Goal: Task Accomplishment & Management: Use online tool/utility

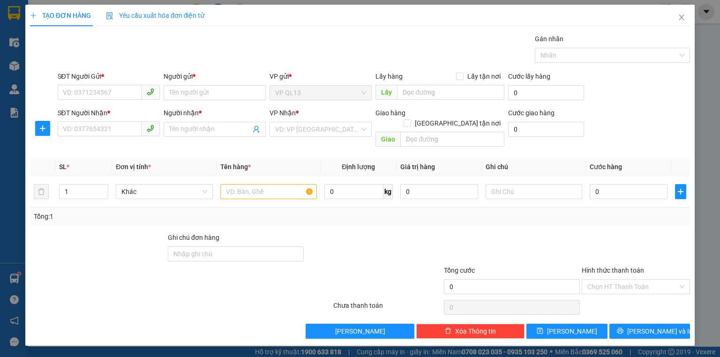
click at [5, 290] on div "TẠO ĐƠN HÀNG Yêu cầu xuất hóa đơn điện tử Transit Pickup Surcharge Ids Transit …" at bounding box center [360, 178] width 720 height 357
click at [689, 15] on span "Close" at bounding box center [681, 18] width 26 height 26
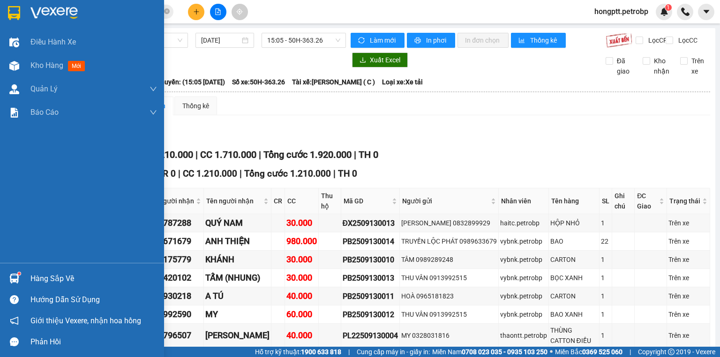
click at [17, 278] on img at bounding box center [14, 279] width 10 height 10
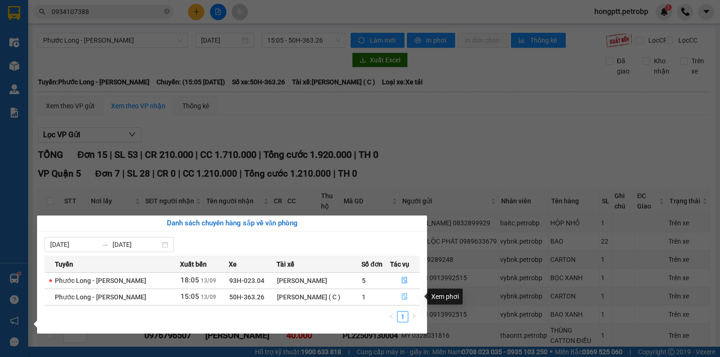
click at [401, 295] on icon "file-done" at bounding box center [404, 296] width 7 height 7
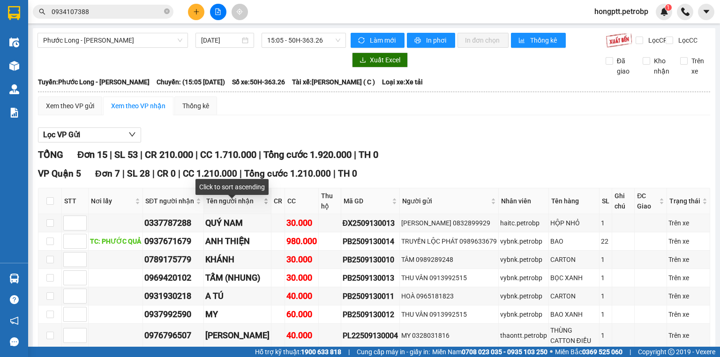
scroll to position [37, 0]
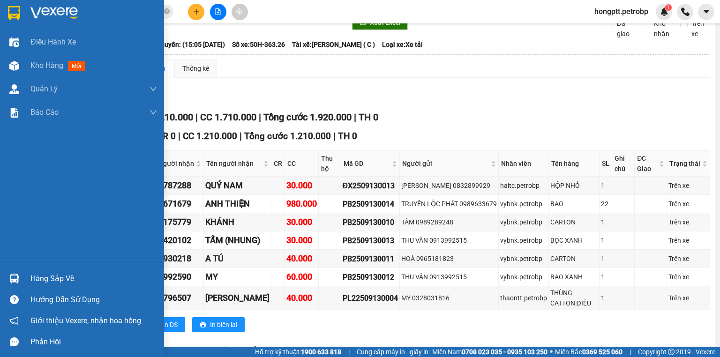
click at [49, 284] on div "Hàng sắp về" at bounding box center [93, 279] width 127 height 14
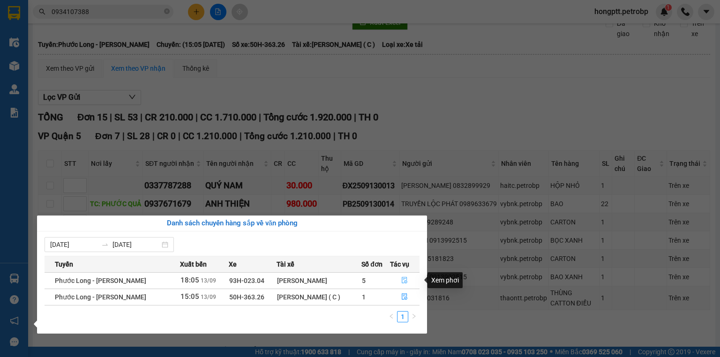
click at [398, 282] on button "button" at bounding box center [404, 280] width 29 height 15
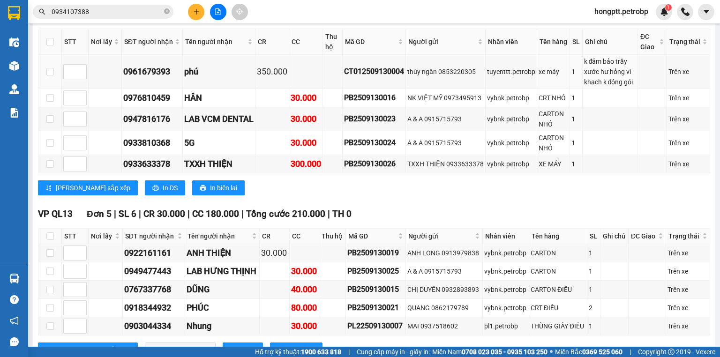
scroll to position [450, 0]
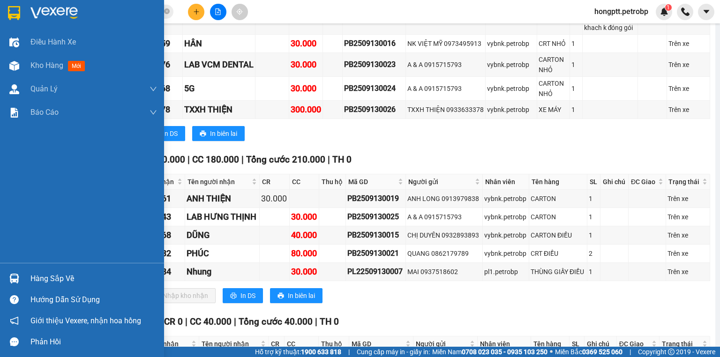
click at [18, 283] on img at bounding box center [14, 279] width 10 height 10
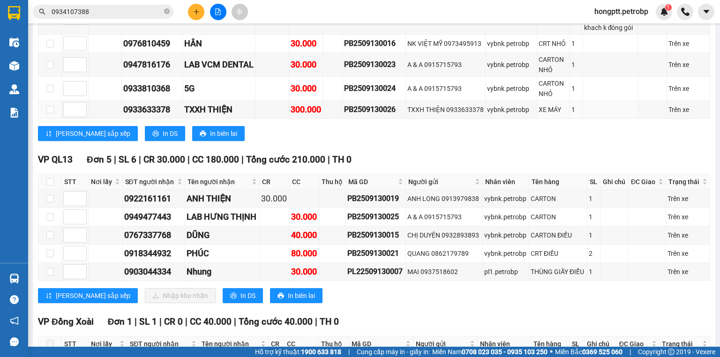
click at [187, 139] on section "Kết quả tìm kiếm ( 183 ) Bộ lọc Ngày tạo đơn gần nhất Mã ĐH Trạng thái Món hàng…" at bounding box center [360, 178] width 720 height 357
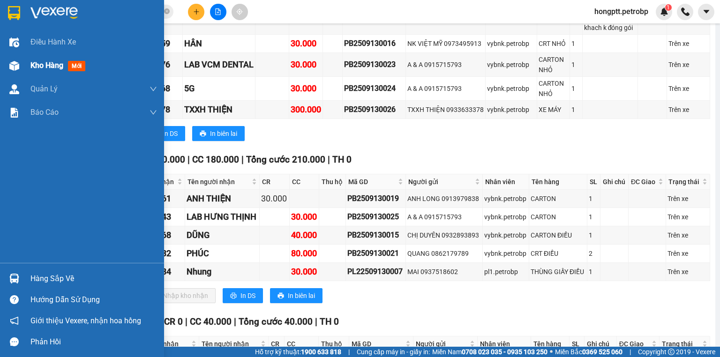
click at [21, 71] on div at bounding box center [14, 66] width 16 height 16
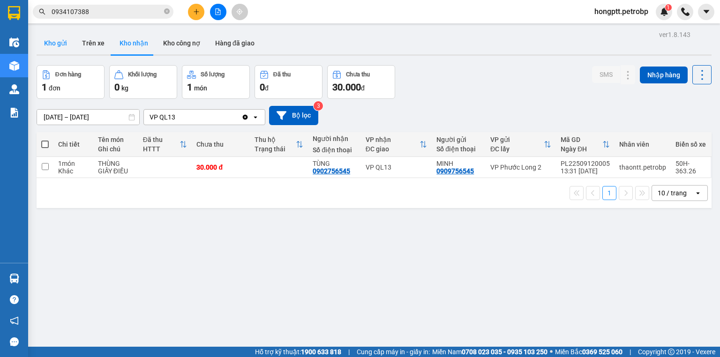
click at [55, 45] on button "Kho gửi" at bounding box center [56, 43] width 38 height 22
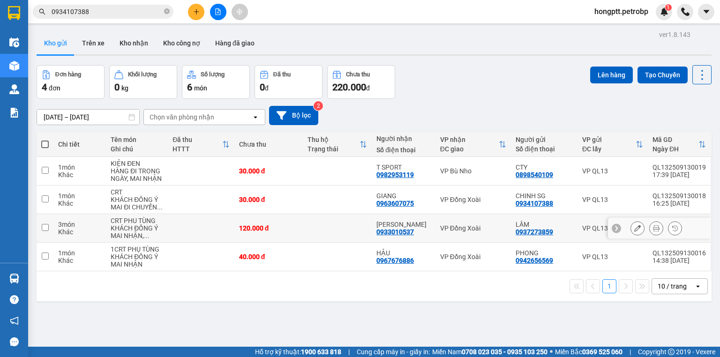
click at [78, 233] on div "Khác" at bounding box center [79, 231] width 43 height 7
checkbox input "true"
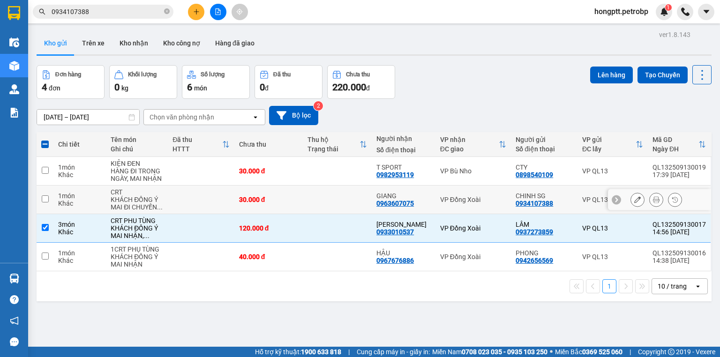
click at [143, 191] on div "CRT" at bounding box center [137, 191] width 52 height 7
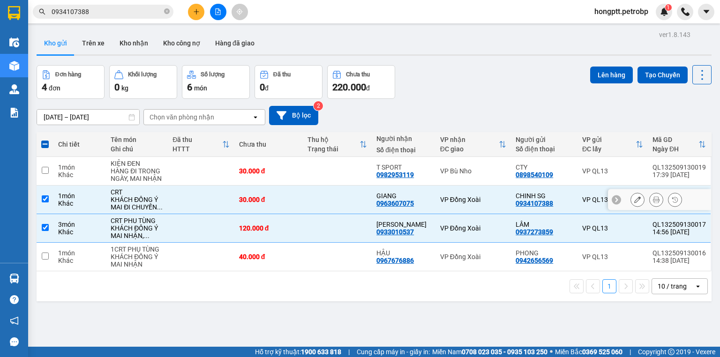
click at [47, 193] on td at bounding box center [45, 200] width 17 height 29
checkbox input "false"
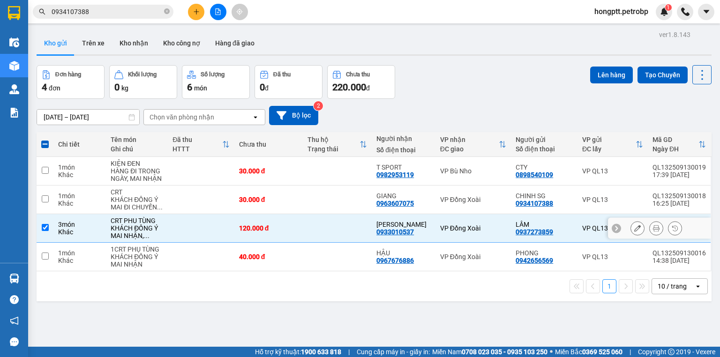
drag, startPoint x: 43, startPoint y: 227, endPoint x: 282, endPoint y: 214, distance: 239.3
click at [62, 222] on tr "3 món Khác CRT PHU TÙNG KHÁCH ĐỒNG Ý MAI NHẬN, ... 120.000 [GEOGRAPHIC_DATA][PE…" at bounding box center [374, 228] width 675 height 29
checkbox input "false"
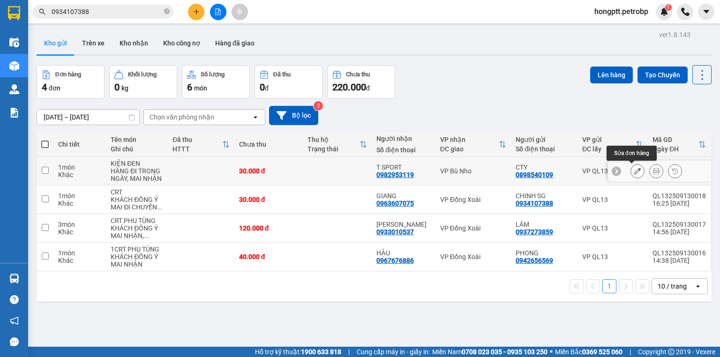
click at [631, 167] on button at bounding box center [637, 171] width 13 height 16
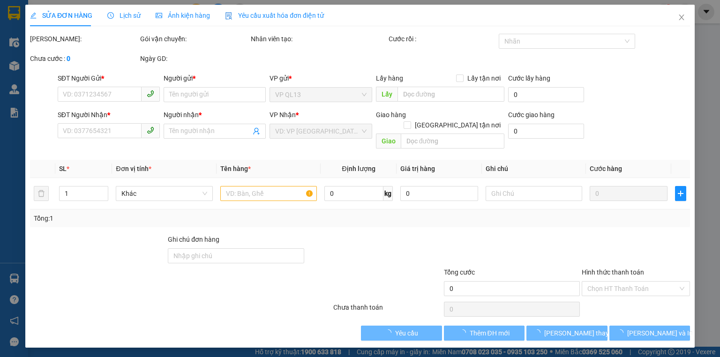
type input "0898540109"
type input "CTY"
type input "0982953119"
type input "T SPORT"
type input "30.000"
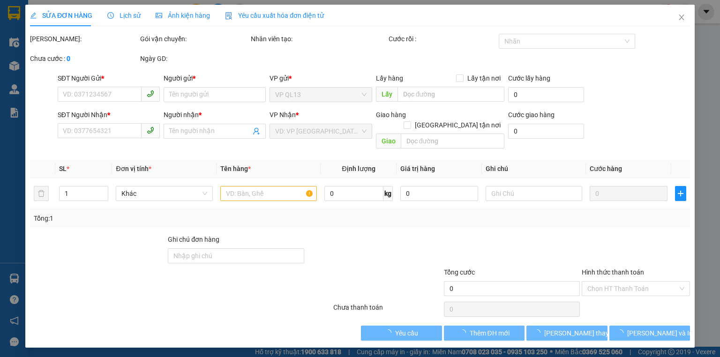
type input "30.000"
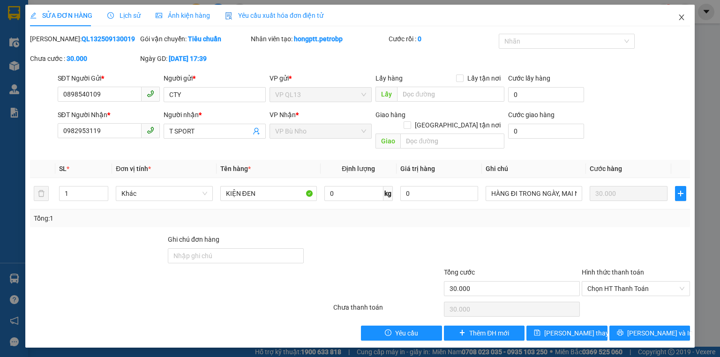
click at [681, 15] on icon "close" at bounding box center [681, 17] width 7 height 7
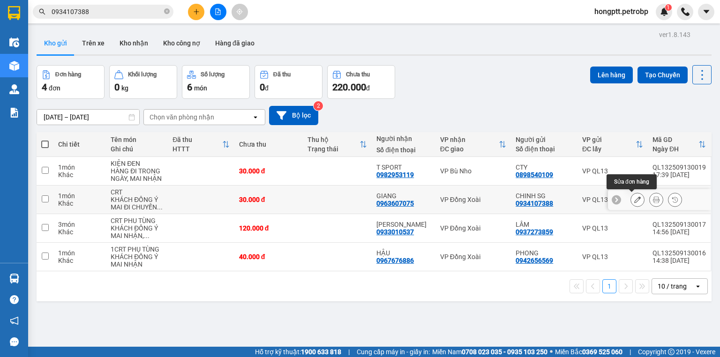
click at [632, 202] on button at bounding box center [637, 200] width 13 height 16
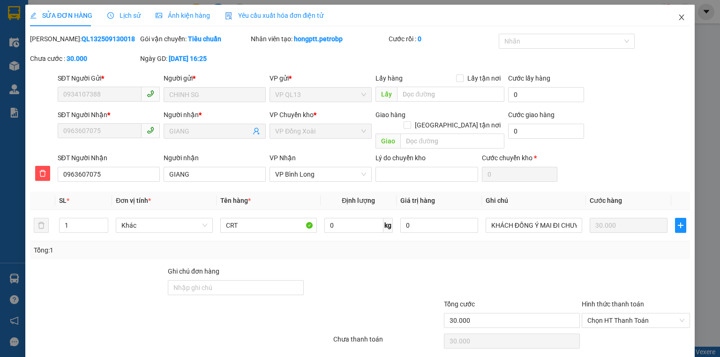
click at [679, 16] on icon "close" at bounding box center [681, 18] width 5 height 6
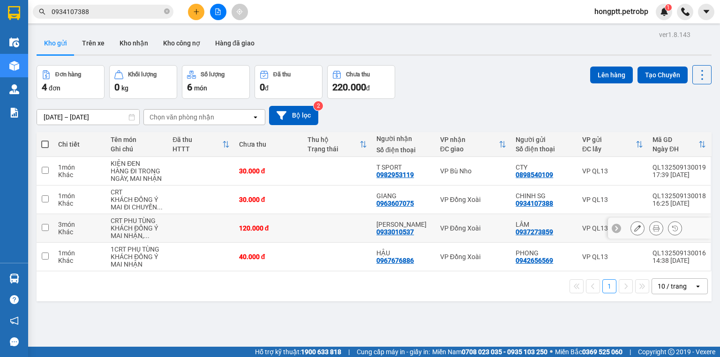
click at [631, 232] on button at bounding box center [637, 228] width 13 height 16
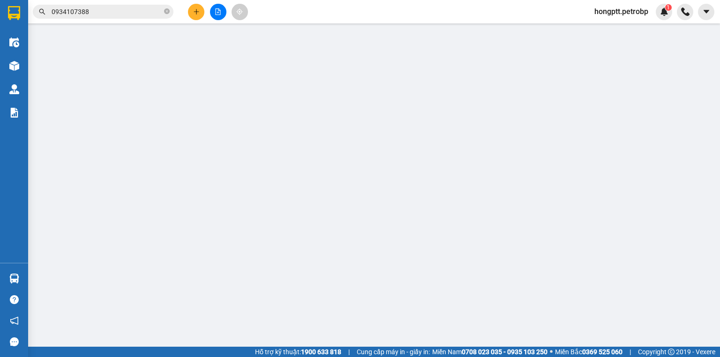
type input "0937273859"
type input "LÂM"
type input "0933010537"
type input "[PERSON_NAME]"
type input "120.000"
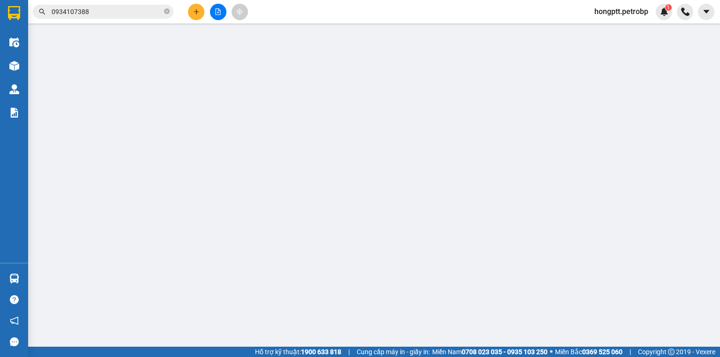
type input "120.000"
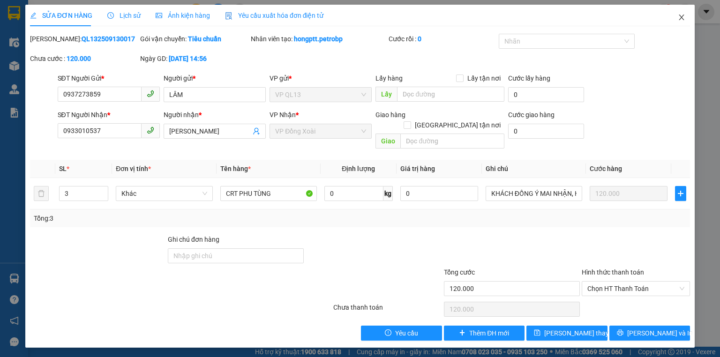
click at [683, 19] on icon "close" at bounding box center [681, 17] width 7 height 7
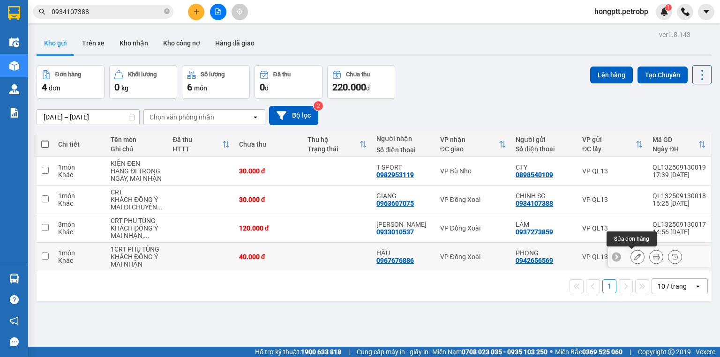
click at [634, 255] on icon at bounding box center [637, 256] width 7 height 7
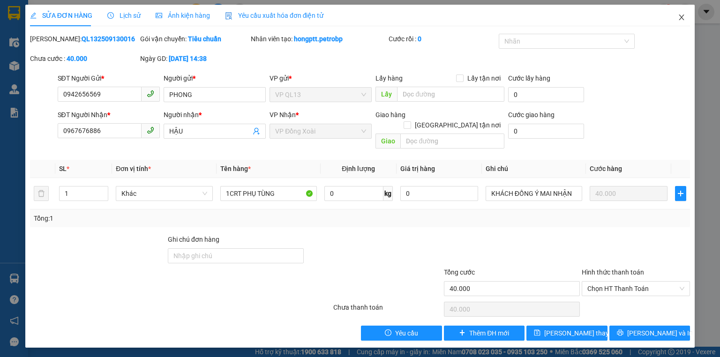
click at [684, 12] on span "Close" at bounding box center [681, 18] width 26 height 26
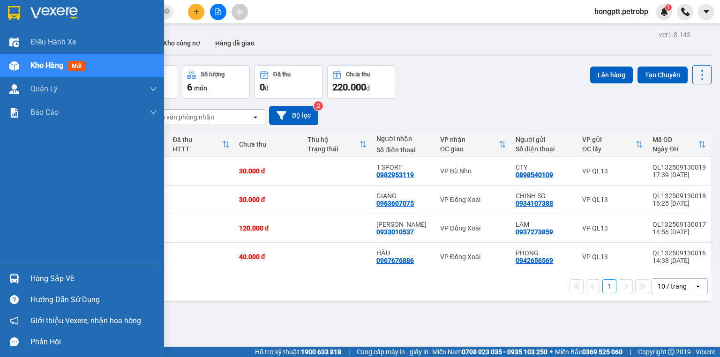
click at [15, 278] on img at bounding box center [14, 279] width 10 height 10
click at [28, 285] on div "Hàng sắp về" at bounding box center [82, 278] width 164 height 21
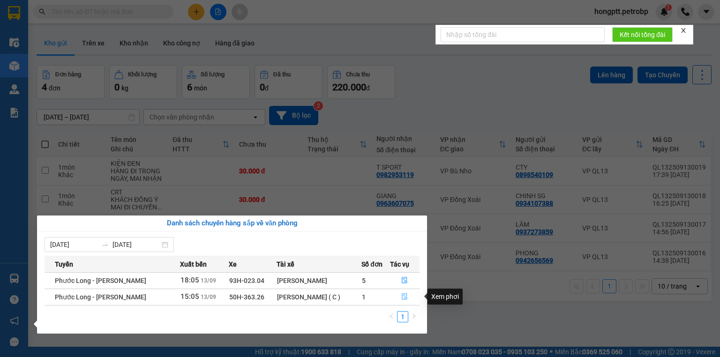
click at [403, 298] on icon "file-done" at bounding box center [405, 297] width 6 height 7
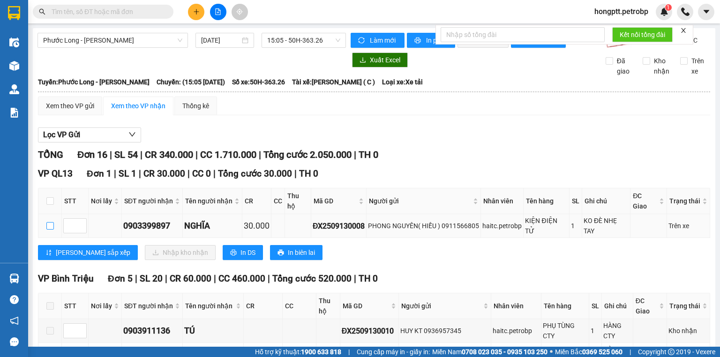
click at [48, 222] on input "checkbox" at bounding box center [49, 225] width 7 height 7
checkbox input "true"
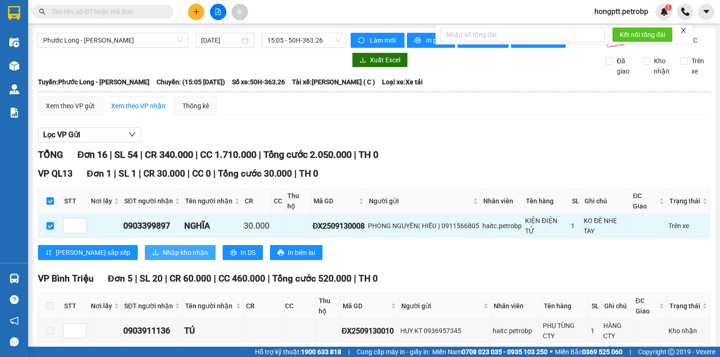
click at [152, 249] on icon "download" at bounding box center [155, 252] width 7 height 7
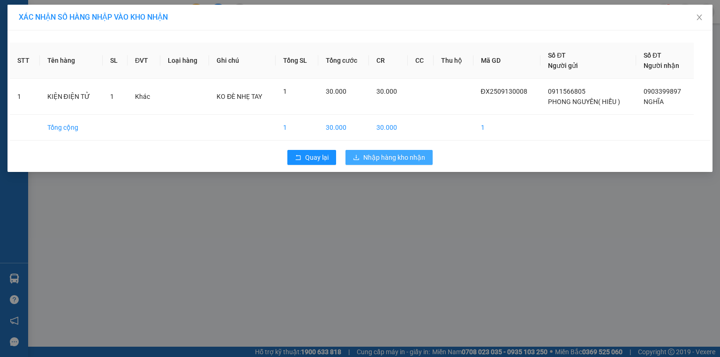
click at [379, 160] on span "Nhập hàng kho nhận" at bounding box center [394, 157] width 62 height 10
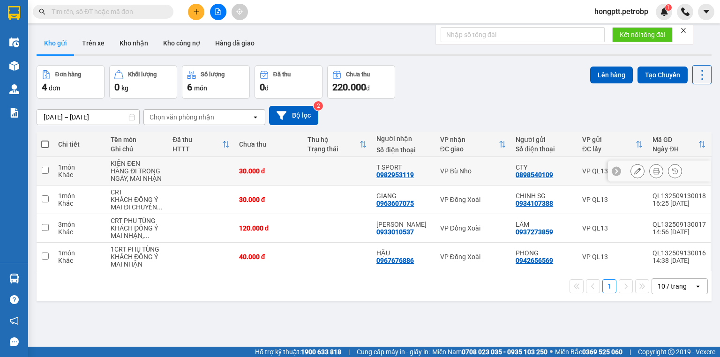
click at [44, 167] on input "checkbox" at bounding box center [45, 170] width 7 height 7
checkbox input "true"
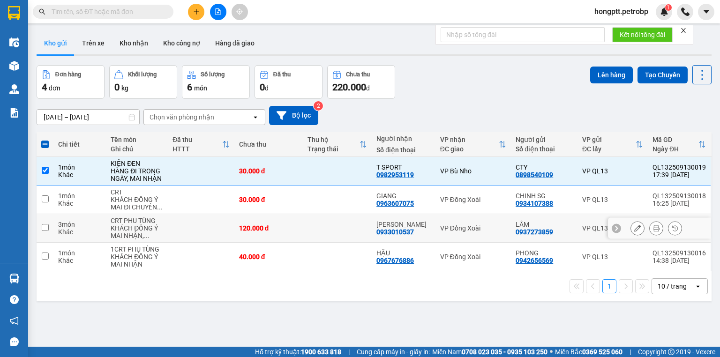
click at [45, 224] on input "checkbox" at bounding box center [45, 227] width 7 height 7
checkbox input "true"
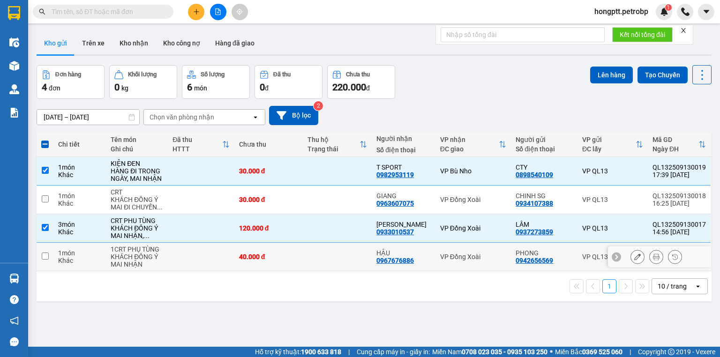
click at [39, 252] on td at bounding box center [45, 257] width 17 height 29
checkbox input "true"
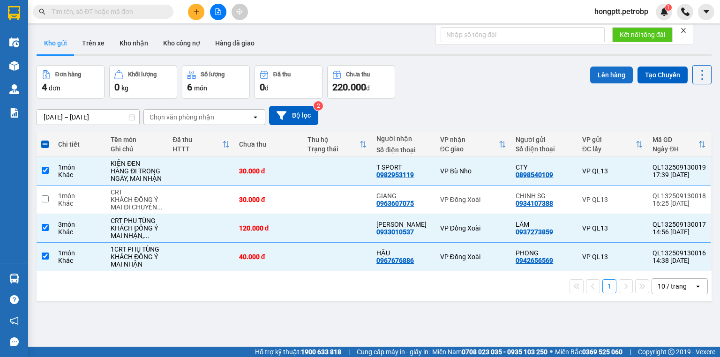
click at [608, 72] on button "Lên hàng" at bounding box center [611, 75] width 43 height 17
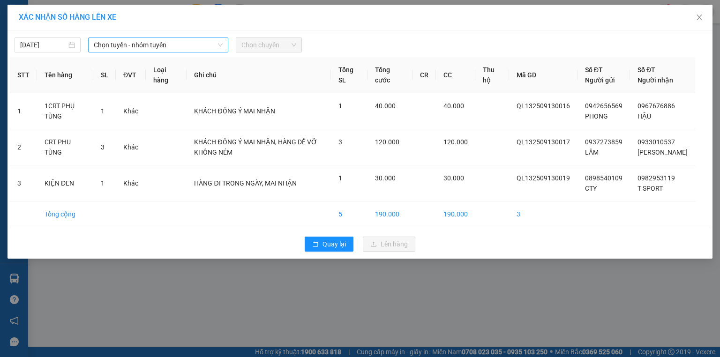
click at [161, 46] on span "Chọn tuyến - nhóm tuyến" at bounding box center [158, 45] width 129 height 14
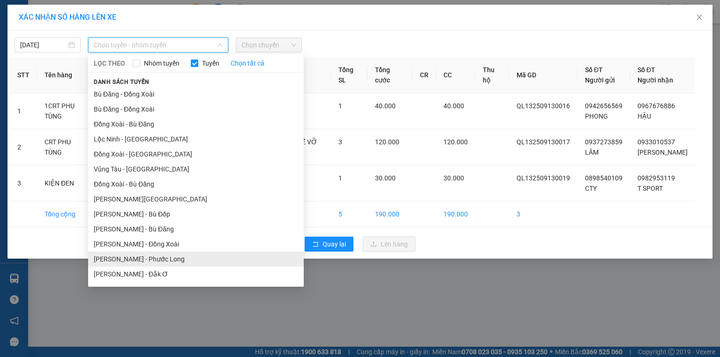
click at [174, 258] on li "Hồ Chí Minh - Phước Long" at bounding box center [196, 259] width 216 height 15
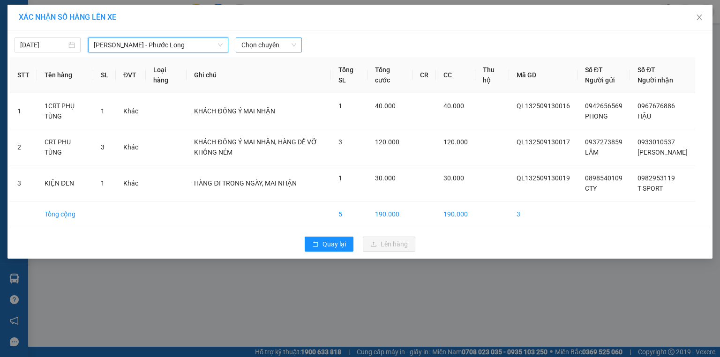
click at [271, 48] on span "Chọn chuyến" at bounding box center [268, 45] width 55 height 14
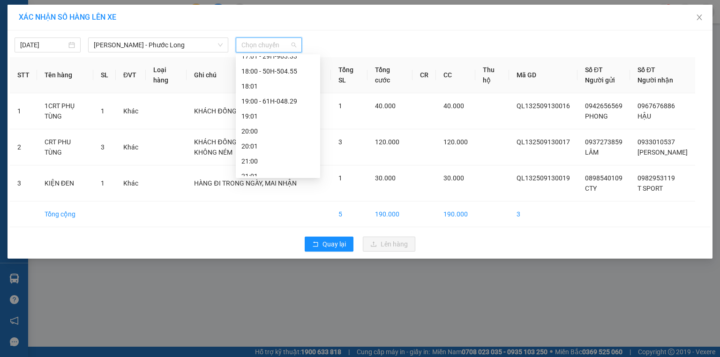
scroll to position [525, 0]
click at [271, 152] on div "21:05 - 50H-363.26" at bounding box center [277, 154] width 73 height 10
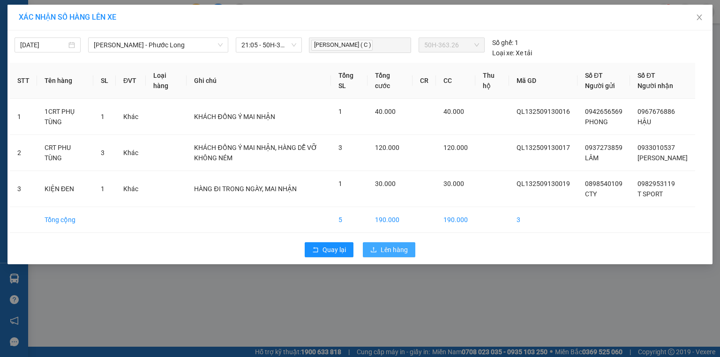
click at [375, 252] on icon "upload" at bounding box center [374, 249] width 6 height 5
